Goal: Task Accomplishment & Management: Manage account settings

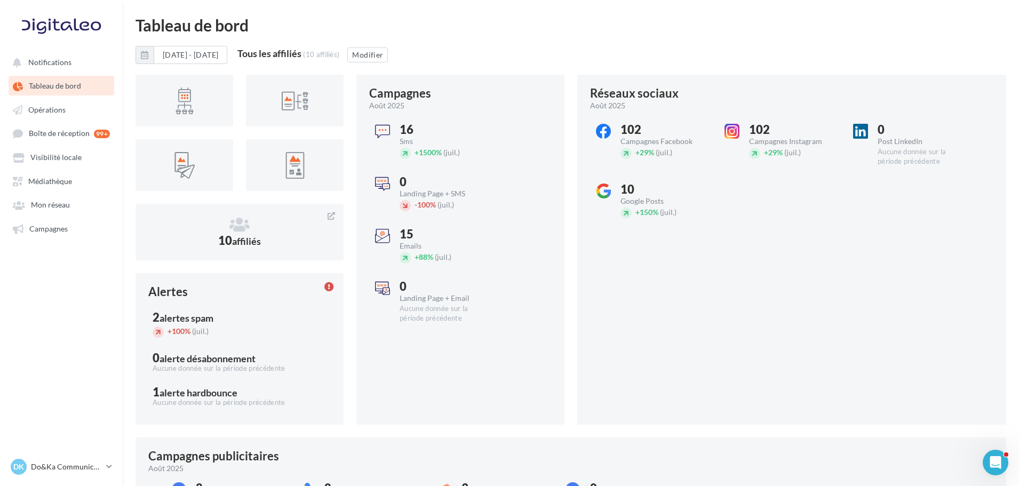
click at [65, 144] on ul "Notifications Tableau de bord Opérations Boîte de réception 99+ Médiathèque" at bounding box center [62, 145] width 122 height 194
click at [65, 159] on span "Visibilité locale" at bounding box center [55, 157] width 51 height 9
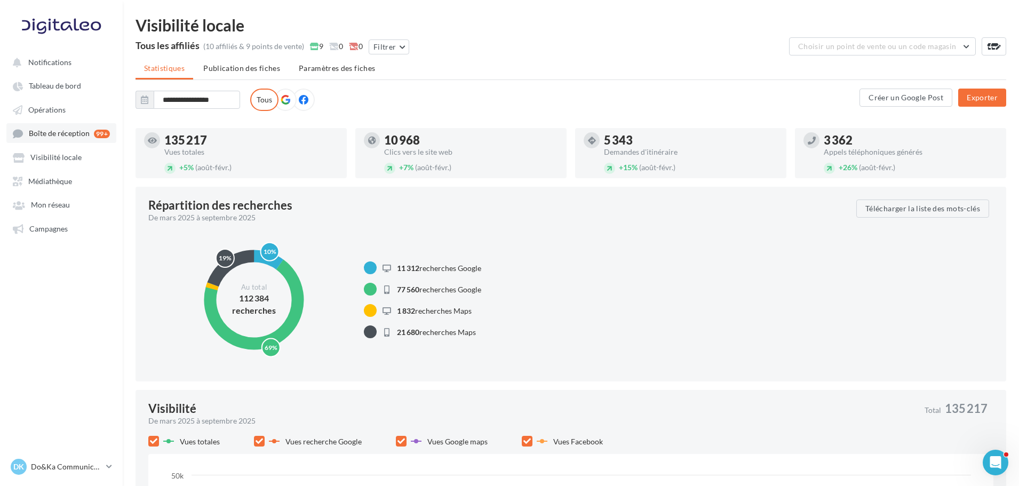
click at [64, 129] on span "Boîte de réception" at bounding box center [59, 133] width 61 height 9
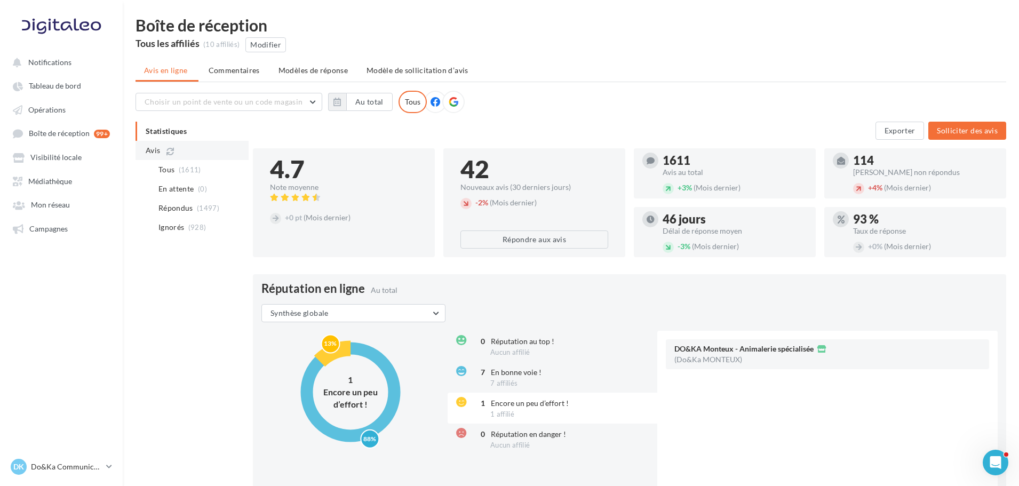
click at [143, 151] on li "Avis" at bounding box center [192, 150] width 113 height 19
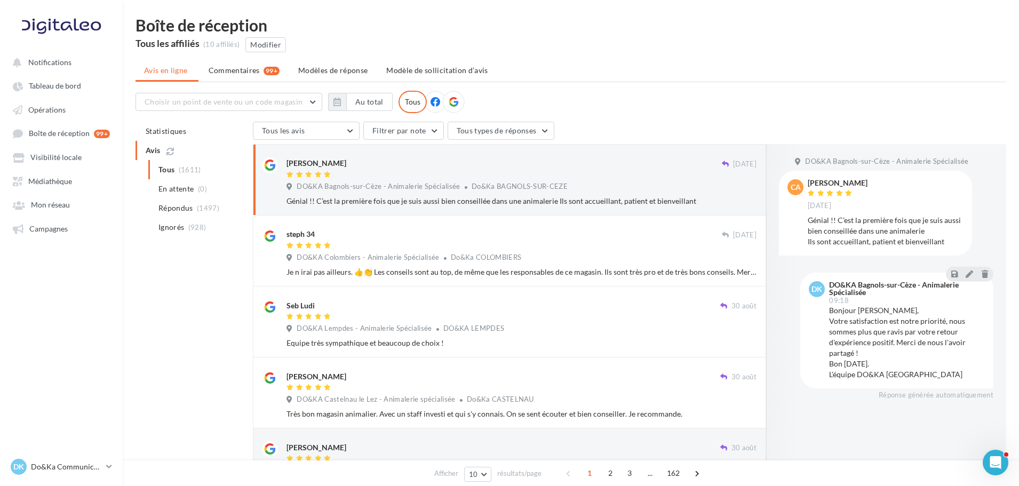
click at [190, 173] on div "Tous (1611) En attente (0) Répondus (1497) Ignorés (928)" at bounding box center [192, 198] width 113 height 77
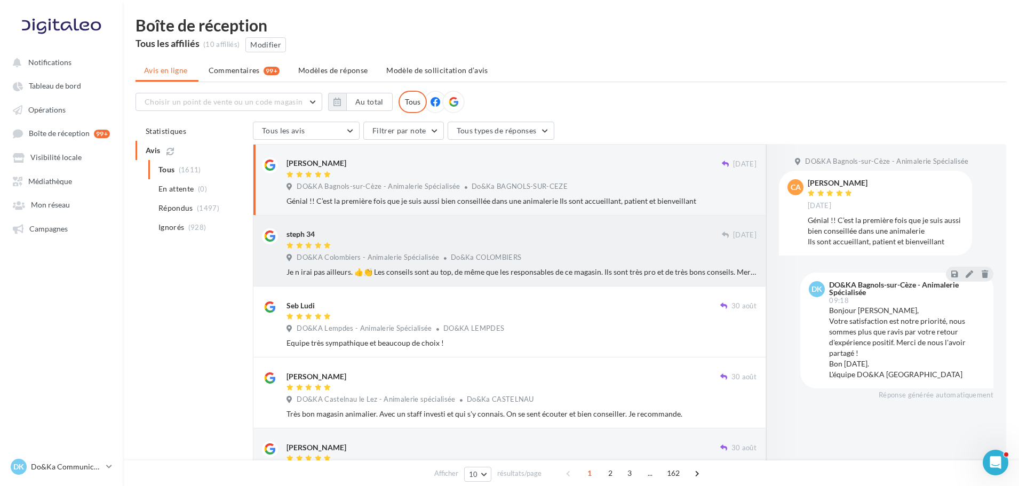
click at [570, 263] on div "DO&KA Colombiers - Animalerie Spécialisée Do&Ka COLOMBIERS" at bounding box center [522, 259] width 470 height 12
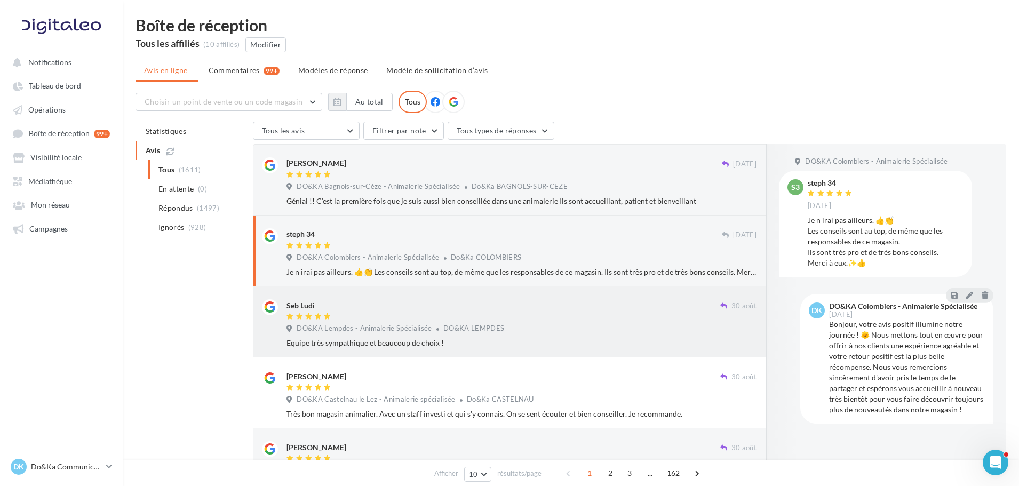
click at [611, 334] on div "DO&KA Lempdes - Animalerie Spécialisée DO&KA LEMPDES" at bounding box center [522, 330] width 470 height 12
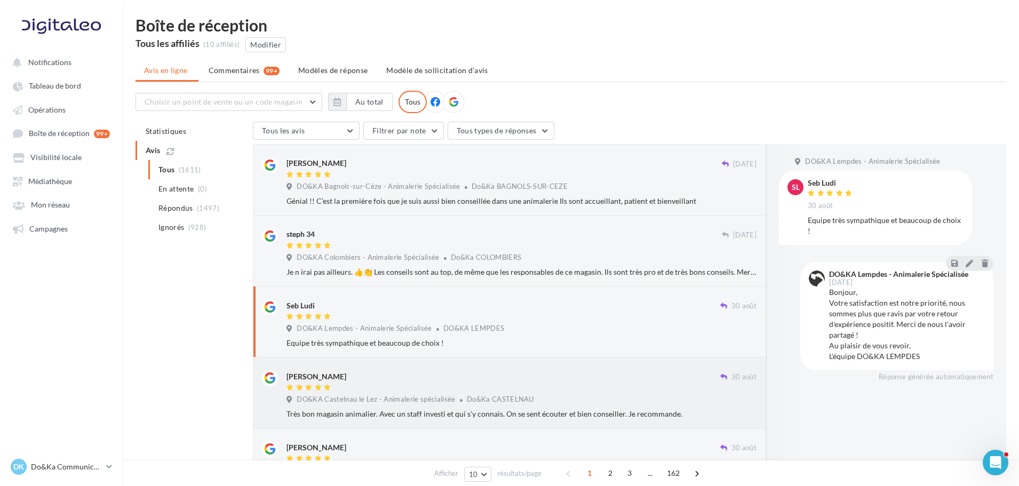
click at [565, 379] on div "[PERSON_NAME]" at bounding box center [504, 375] width 434 height 11
